Goal: Information Seeking & Learning: Learn about a topic

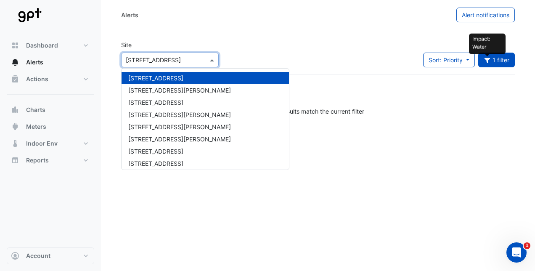
click at [214, 59] on span at bounding box center [213, 60] width 11 height 9
click at [171, 115] on span "[STREET_ADDRESS][PERSON_NAME]" at bounding box center [179, 114] width 103 height 7
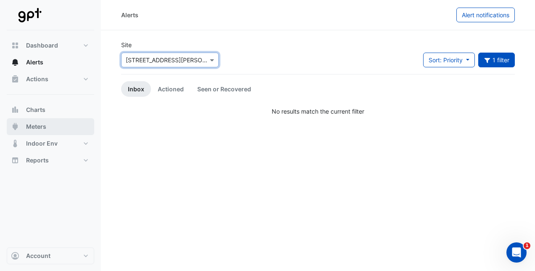
click at [42, 125] on span "Meters" at bounding box center [36, 126] width 20 height 8
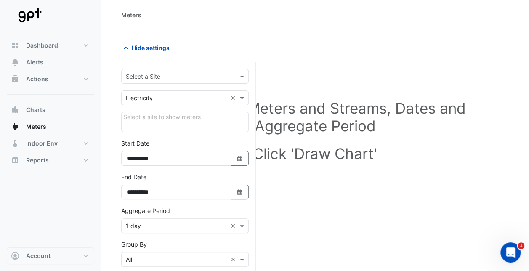
drag, startPoint x: 61, startPoint y: 118, endPoint x: 193, endPoint y: 88, distance: 135.3
click at [193, 88] on div "**********" at bounding box center [264, 201] width 529 height 402
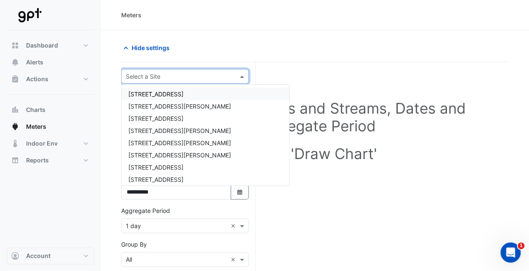
click at [243, 74] on span at bounding box center [243, 76] width 11 height 9
click at [158, 129] on span "[STREET_ADDRESS][PERSON_NAME]" at bounding box center [179, 130] width 103 height 7
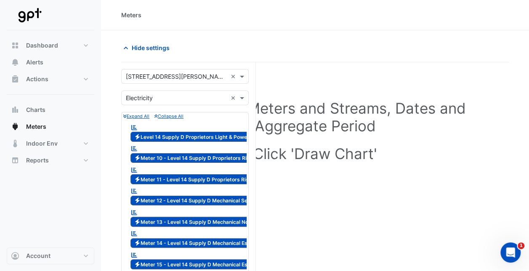
click at [289, 45] on div "Hide settings" at bounding box center [215, 47] width 199 height 15
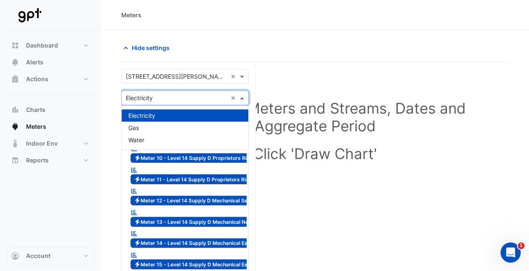
click at [243, 98] on span at bounding box center [243, 97] width 11 height 9
click at [187, 125] on div "Gas" at bounding box center [185, 128] width 127 height 12
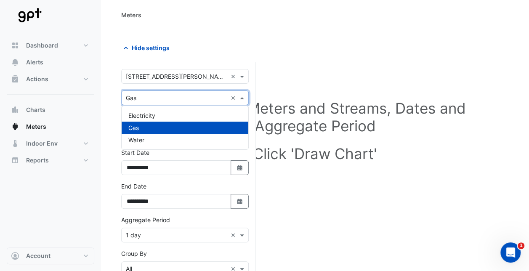
click at [243, 99] on span at bounding box center [243, 97] width 11 height 9
click at [169, 138] on div "Water" at bounding box center [185, 140] width 127 height 12
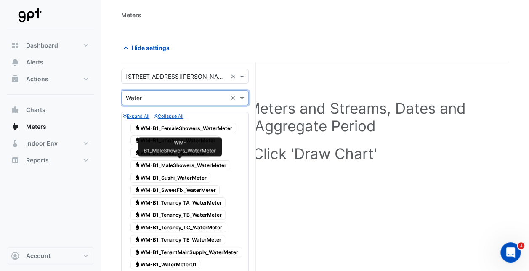
click at [204, 164] on span "Water WM-B1_MaleShowers_WaterMeter" at bounding box center [180, 165] width 100 height 10
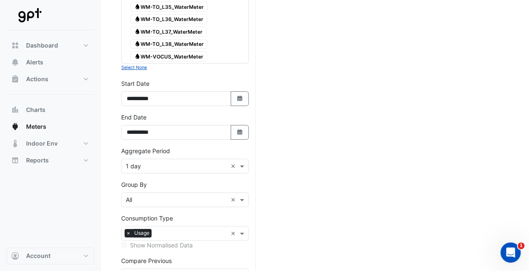
scroll to position [1668, 0]
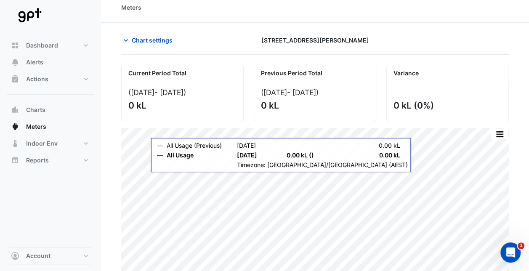
scroll to position [6, 0]
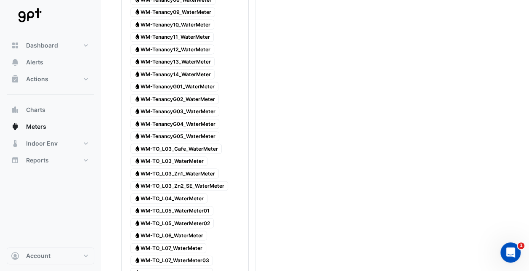
scroll to position [745, 0]
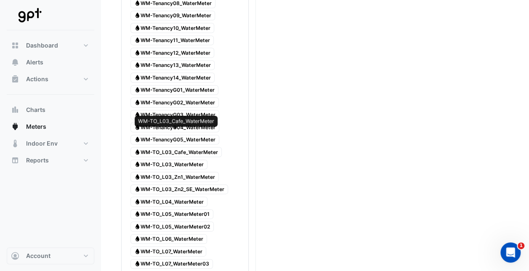
click at [167, 147] on span "Water WM-TO_L03_Cafe_WaterMeter" at bounding box center [175, 152] width 91 height 10
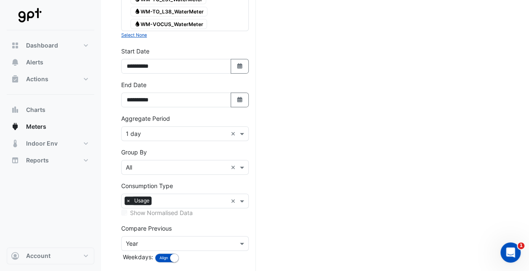
scroll to position [1668, 0]
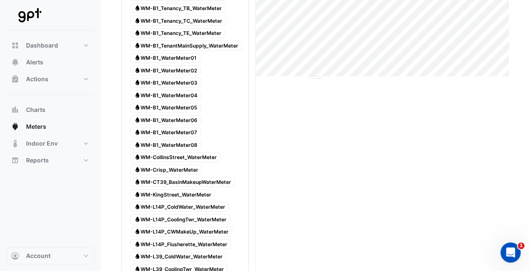
scroll to position [214, 0]
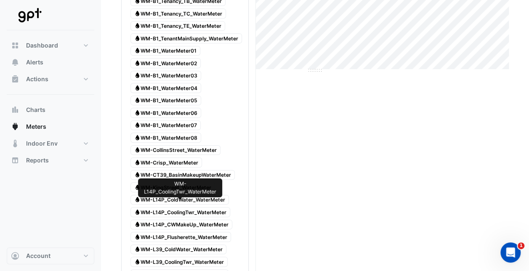
click at [196, 207] on span "Water WM-L14P_CoolingTwr_WaterMeter" at bounding box center [180, 212] width 100 height 10
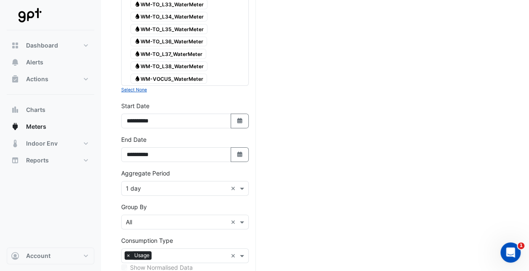
scroll to position [1668, 0]
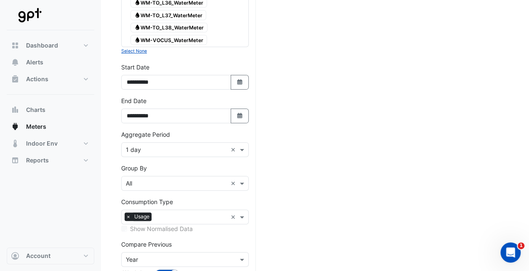
scroll to position [1668, 0]
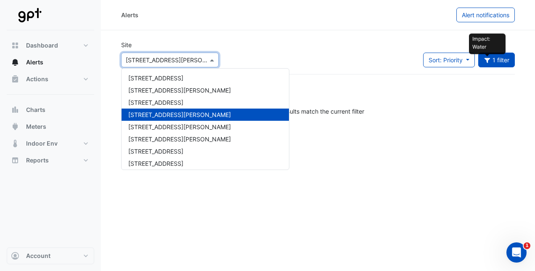
click at [213, 62] on span at bounding box center [213, 60] width 11 height 9
click at [252, 132] on div "Alerts Alert notifications Site × [STREET_ADDRESS][PERSON_NAME] [STREET_ADDRESS…" at bounding box center [318, 135] width 434 height 271
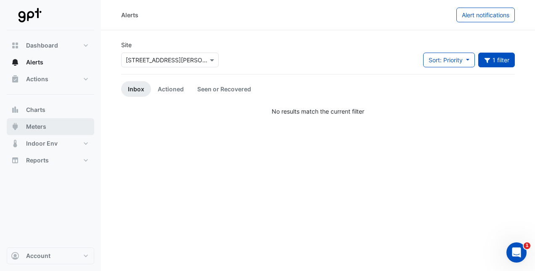
click at [51, 125] on button "Meters" at bounding box center [50, 126] width 87 height 17
click at [178, 89] on link "Actioned" at bounding box center [171, 89] width 40 height 16
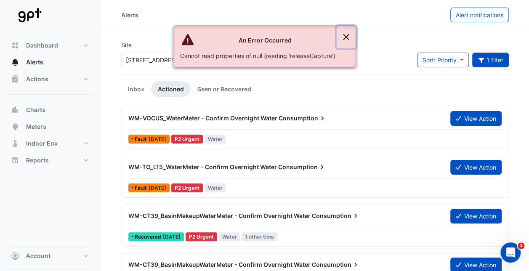
click at [346, 35] on button "Close" at bounding box center [345, 37] width 19 height 23
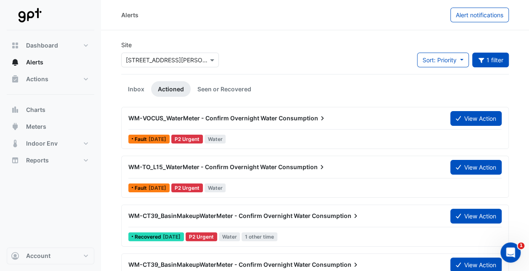
click at [166, 119] on span "WM-VOCUS_WaterMeter - Confirm Overnight Water" at bounding box center [202, 117] width 149 height 7
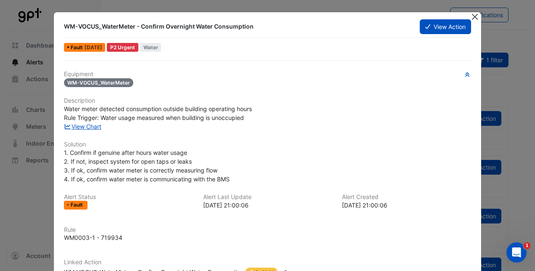
click at [472, 17] on button "Close" at bounding box center [475, 16] width 9 height 9
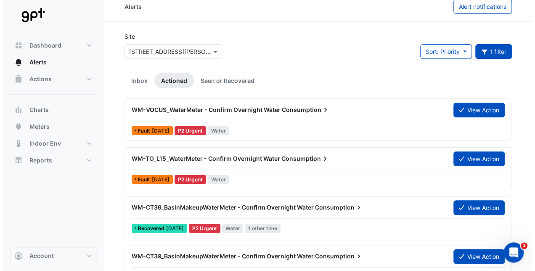
scroll to position [29, 0]
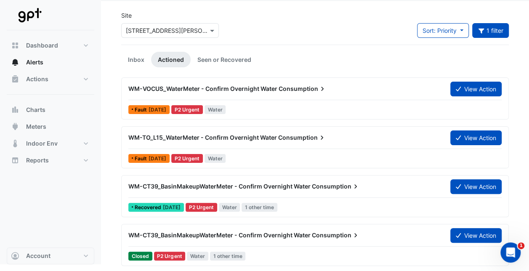
click at [154, 138] on span "WM-TO_L15_WaterMeter - Confirm Overnight Water" at bounding box center [202, 137] width 148 height 7
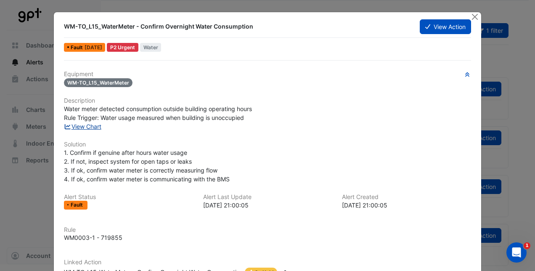
click at [93, 125] on link "View Chart" at bounding box center [82, 126] width 37 height 7
